Goal: Information Seeking & Learning: Check status

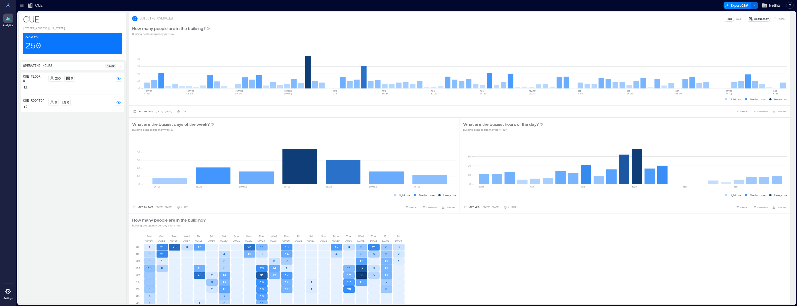
click at [23, 6] on icon at bounding box center [21, 5] width 5 height 5
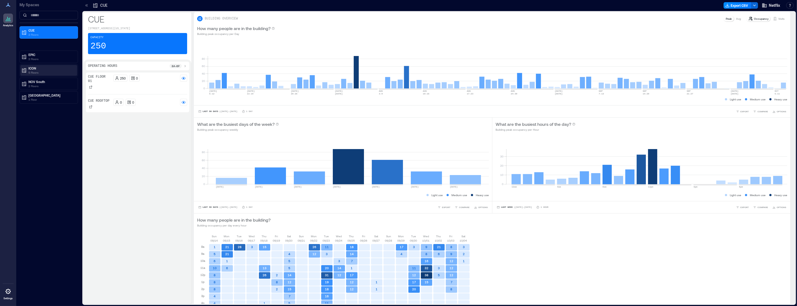
click at [47, 66] on p "ICON" at bounding box center [51, 68] width 46 height 4
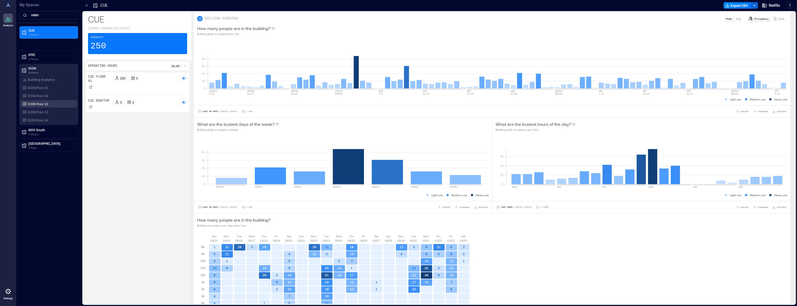
click at [46, 106] on div "ICON Floor 12" at bounding box center [47, 103] width 53 height 5
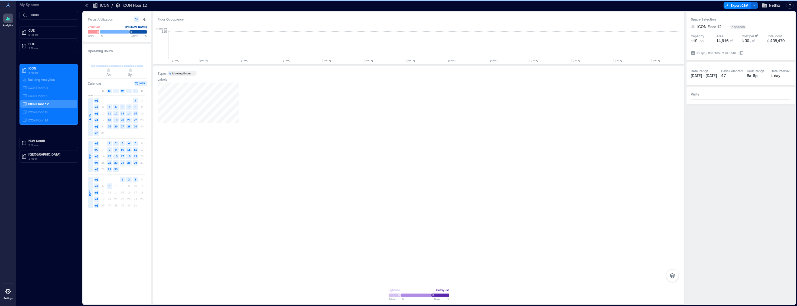
scroll to position [0, 1755]
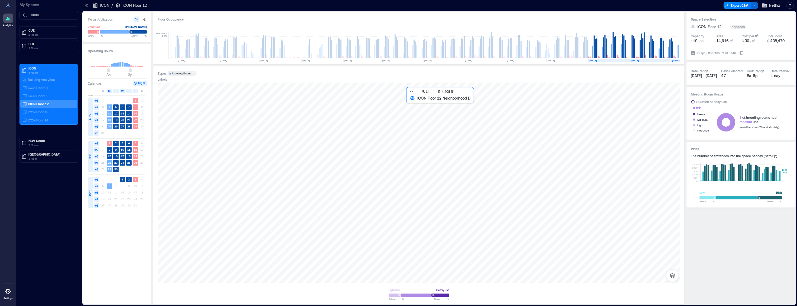
click at [418, 160] on div at bounding box center [419, 183] width 523 height 201
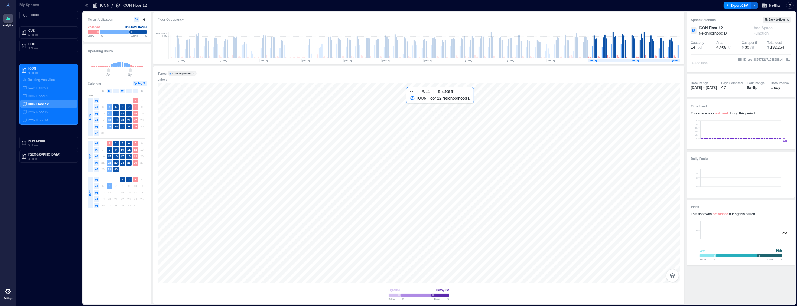
click at [419, 159] on div at bounding box center [419, 183] width 523 height 201
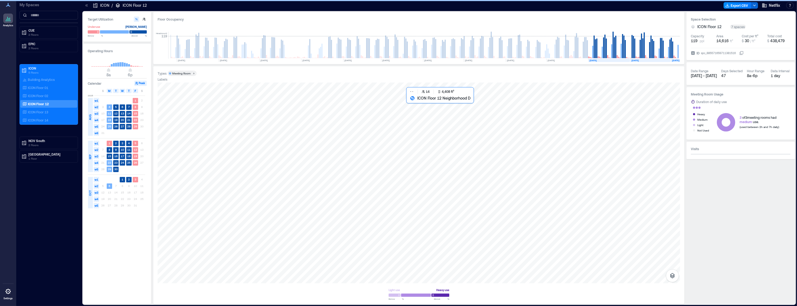
click at [419, 159] on div at bounding box center [419, 183] width 523 height 201
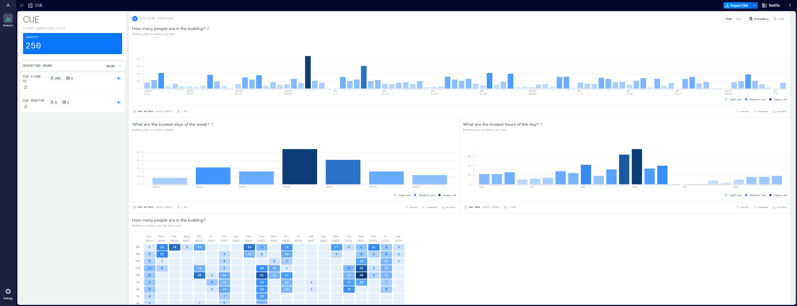
click at [18, 6] on div at bounding box center [21, 5] width 9 height 9
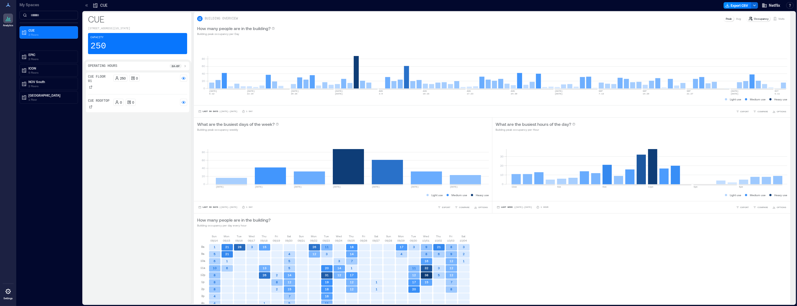
click at [7, 6] on icon at bounding box center [8, 5] width 7 height 7
click at [10, 293] on icon at bounding box center [8, 292] width 7 height 7
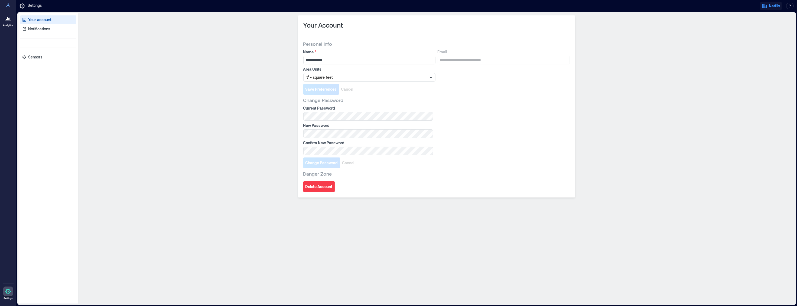
click at [769, 9] on button "Netflix" at bounding box center [772, 6] width 22 height 9
click at [764, 35] on button "Logout" at bounding box center [756, 37] width 50 height 9
